Goal: Check status: Check status

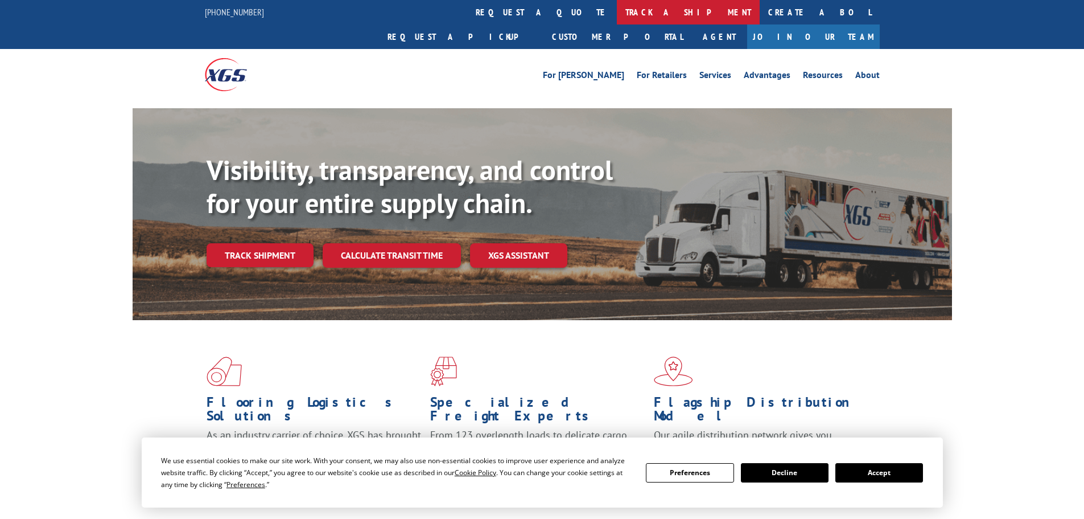
click at [617, 17] on link "track a shipment" at bounding box center [688, 12] width 143 height 24
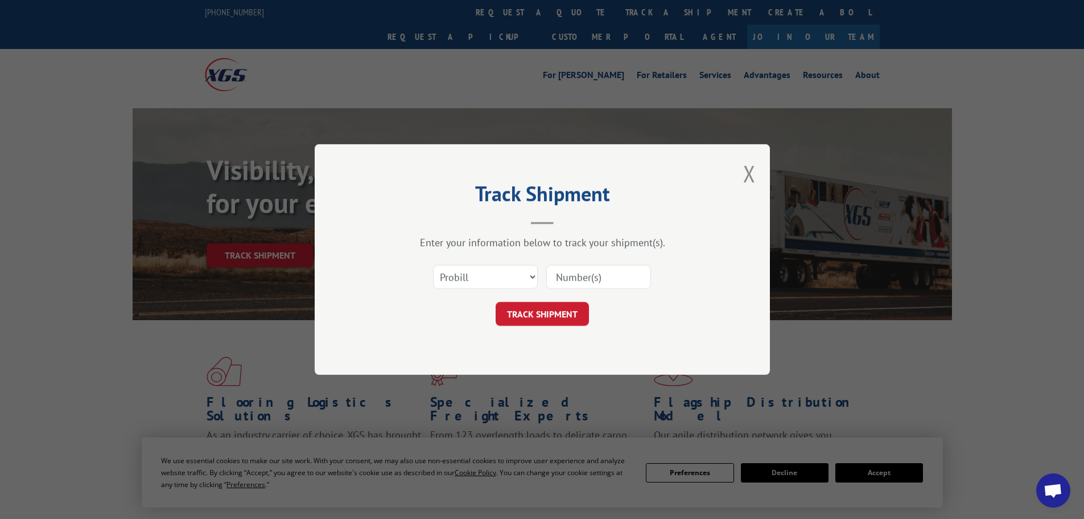
click at [587, 269] on input at bounding box center [599, 277] width 105 height 24
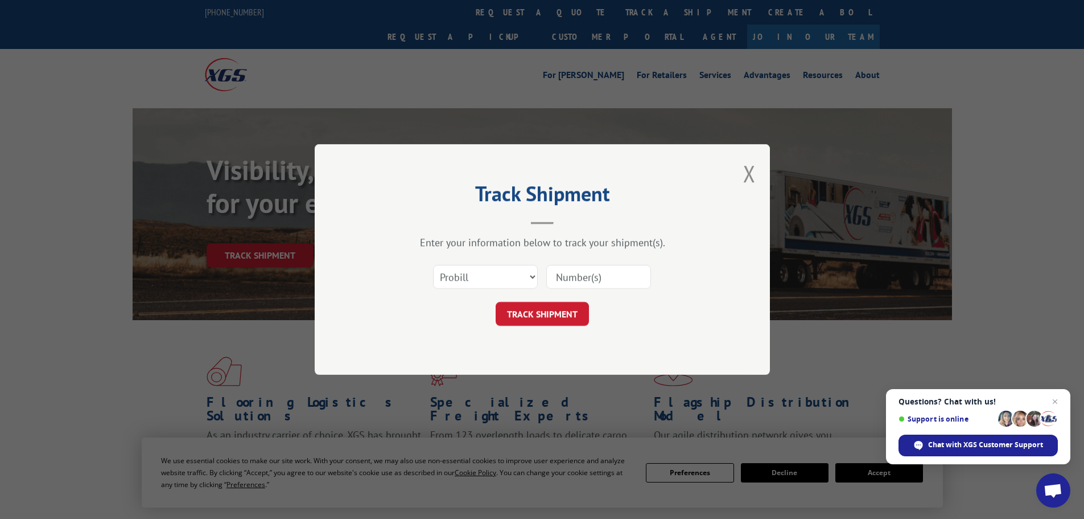
paste input "17523073"
type input "17523073"
click at [558, 321] on button "TRACK SHIPMENT" at bounding box center [542, 314] width 93 height 24
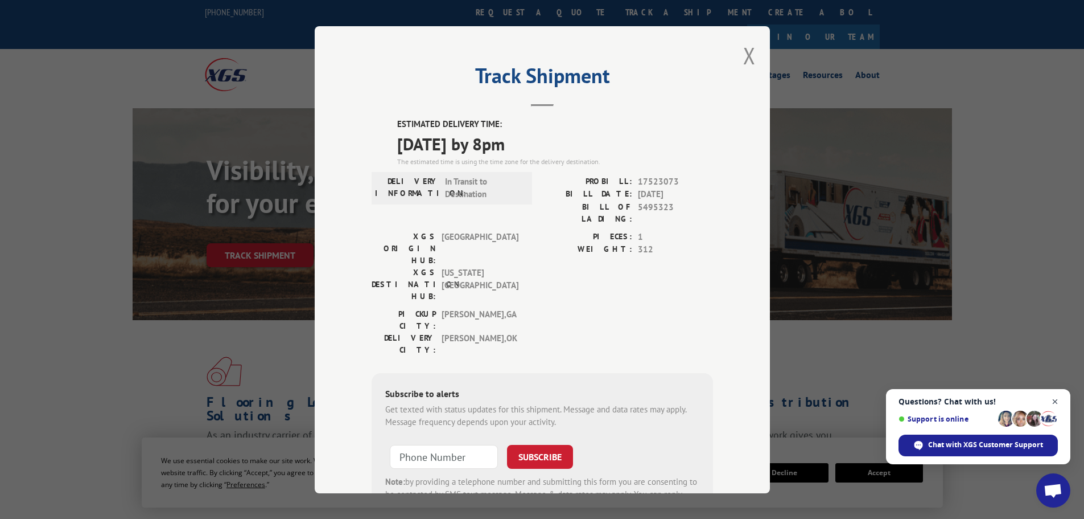
click at [1059, 401] on span "Close chat" at bounding box center [1056, 402] width 14 height 14
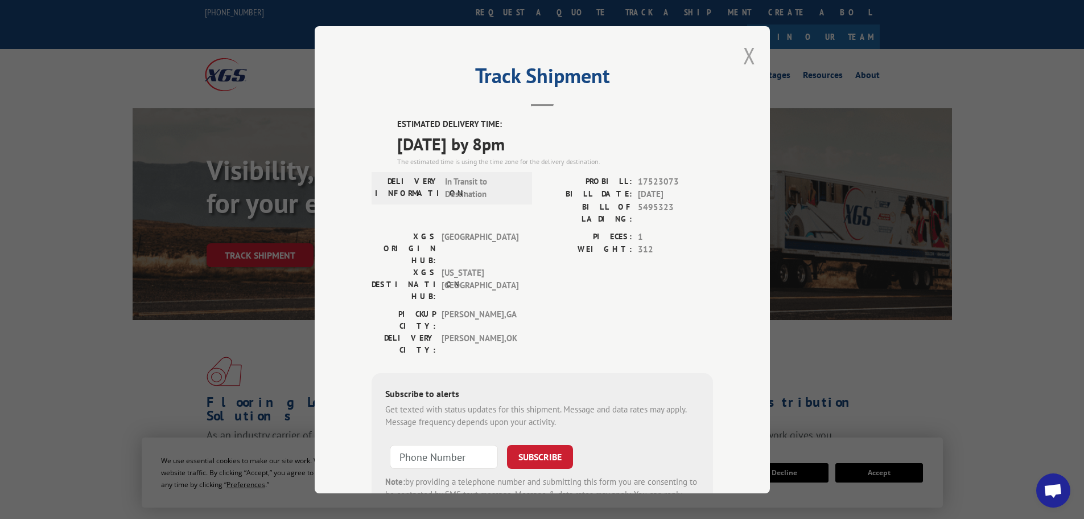
click at [744, 59] on button "Close modal" at bounding box center [749, 55] width 13 height 30
